Goal: Check status: Check status

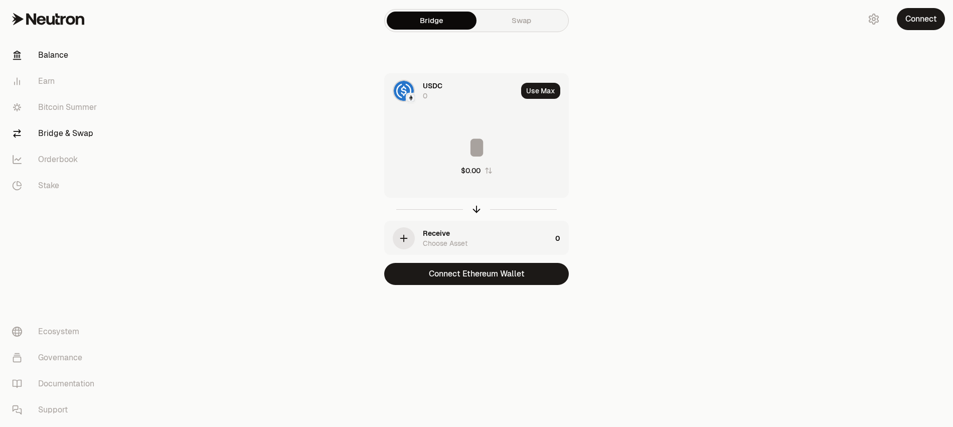
click at [82, 58] on link "Balance" at bounding box center [56, 55] width 104 height 26
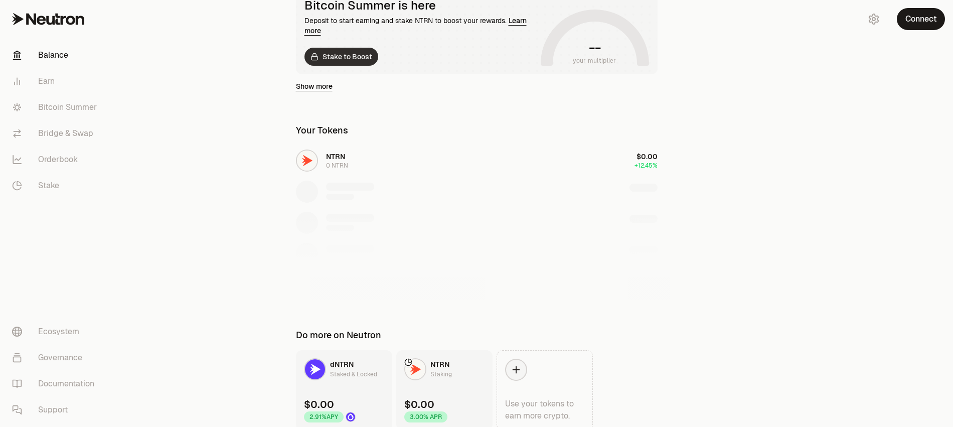
scroll to position [205, 0]
click at [415, 149] on div "NTRN 0 NTRN $0.00 +12.45%" at bounding box center [477, 222] width 386 height 155
click at [327, 162] on div "NTRN 0 NTRN $0.00 +12.45%" at bounding box center [477, 222] width 386 height 155
click at [300, 157] on div "NTRN 0 NTRN $0.00 +12.45%" at bounding box center [477, 222] width 386 height 155
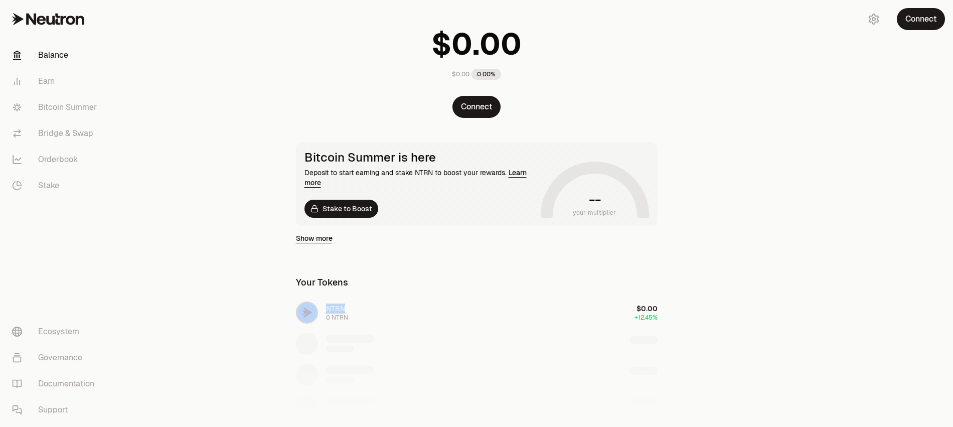
scroll to position [0, 0]
